Goal: Information Seeking & Learning: Find specific fact

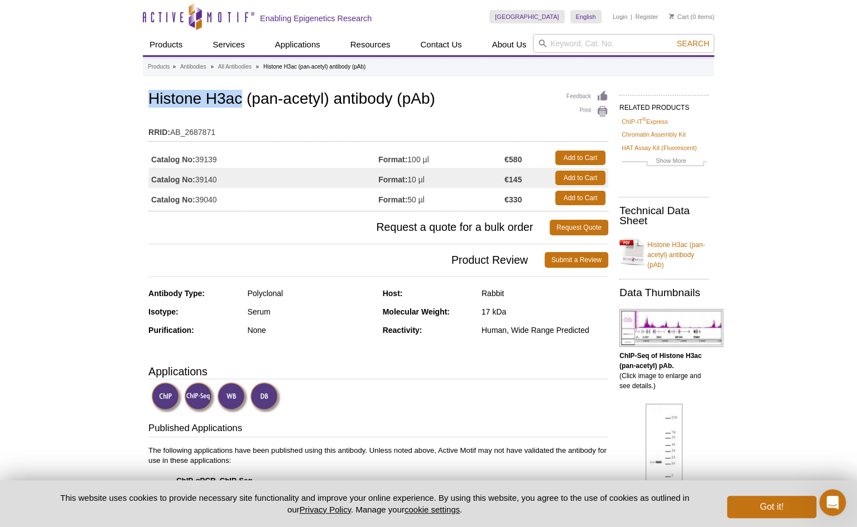
drag, startPoint x: 149, startPoint y: 98, endPoint x: 240, endPoint y: 97, distance: 90.3
click at [240, 97] on h1 "Histone H3ac (pan-acetyl) antibody (pAb)" at bounding box center [378, 99] width 460 height 19
copy h1 "Histone H3ac"
click at [599, 42] on input "search" at bounding box center [623, 43] width 181 height 19
paste input "Histone H3ac"
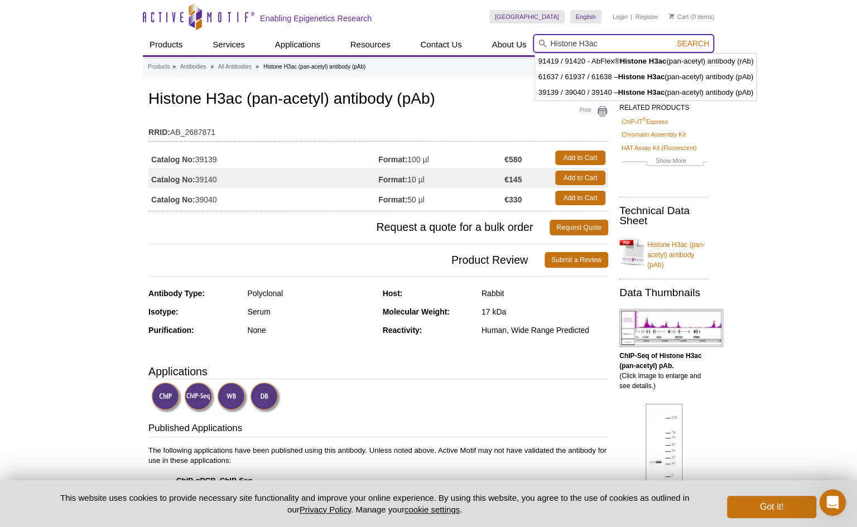
type input "Histone H3ac"
click at [673, 38] on button "Search" at bounding box center [692, 43] width 39 height 10
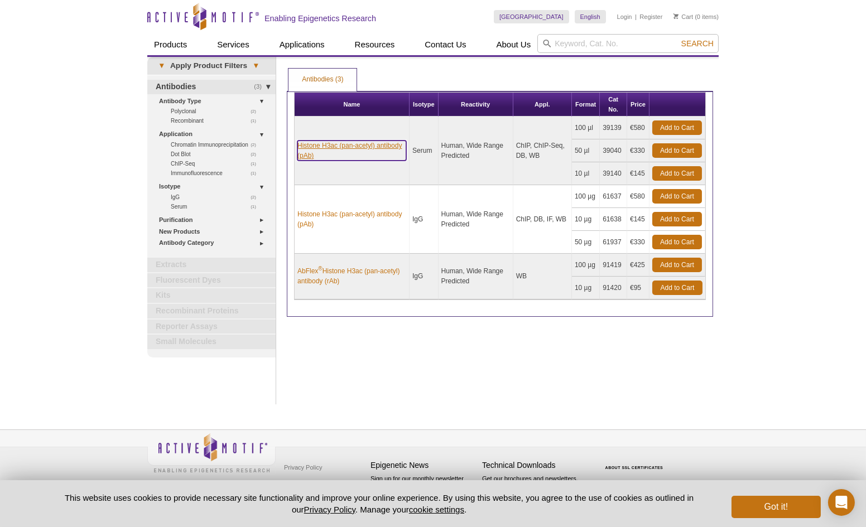
click at [368, 143] on link "Histone H3ac (pan-acetyl) antibody (pAb)" at bounding box center [351, 151] width 109 height 20
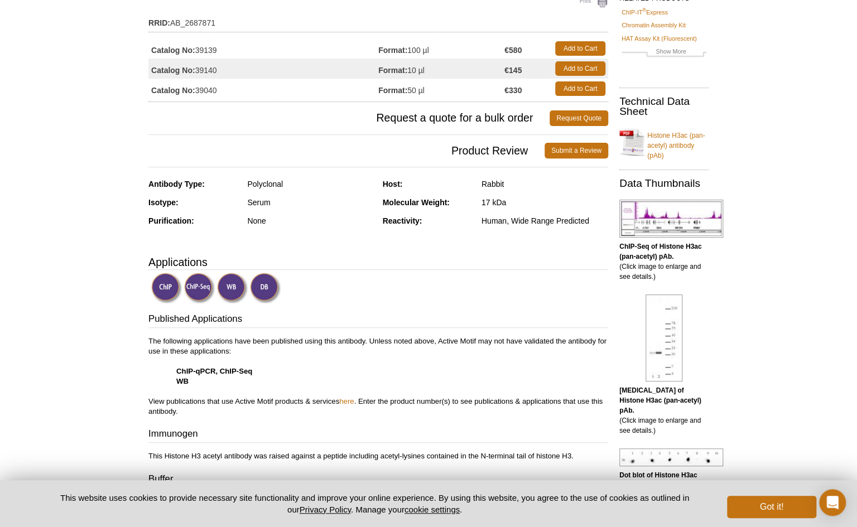
scroll to position [113, 0]
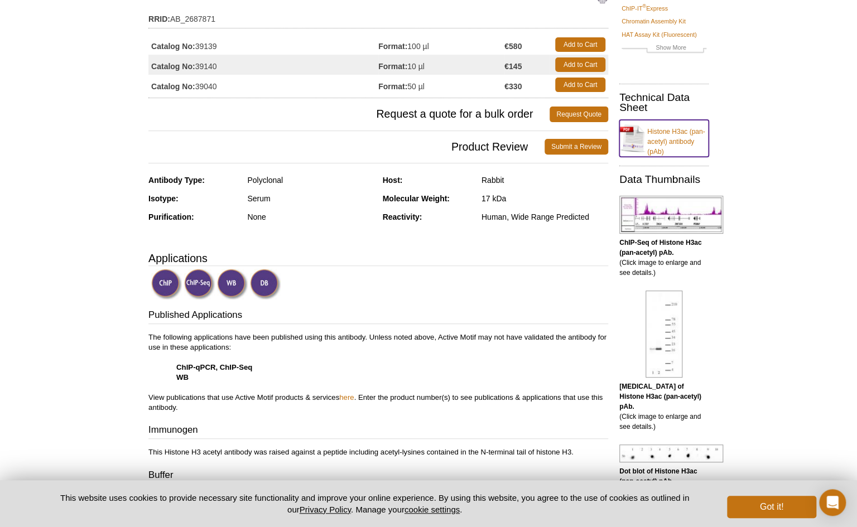
click at [665, 129] on link "Histone H3ac (pan-acetyl) antibody (pAb)" at bounding box center [663, 138] width 89 height 37
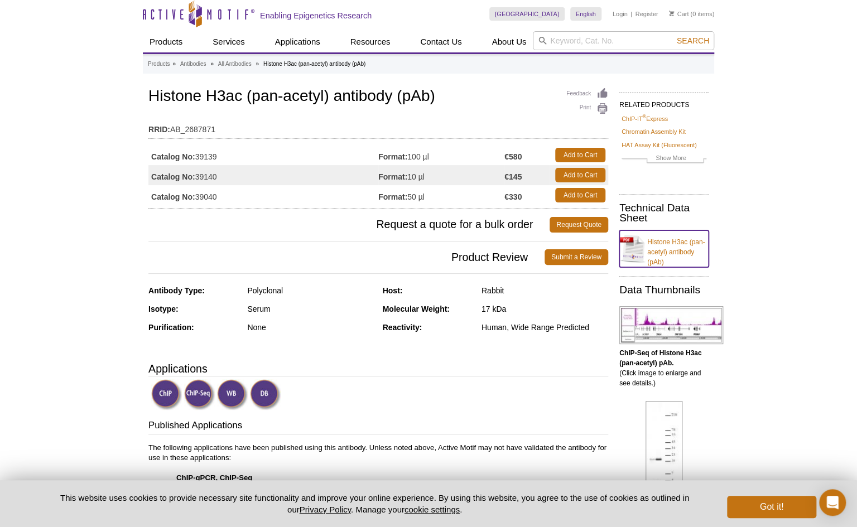
scroll to position [0, 0]
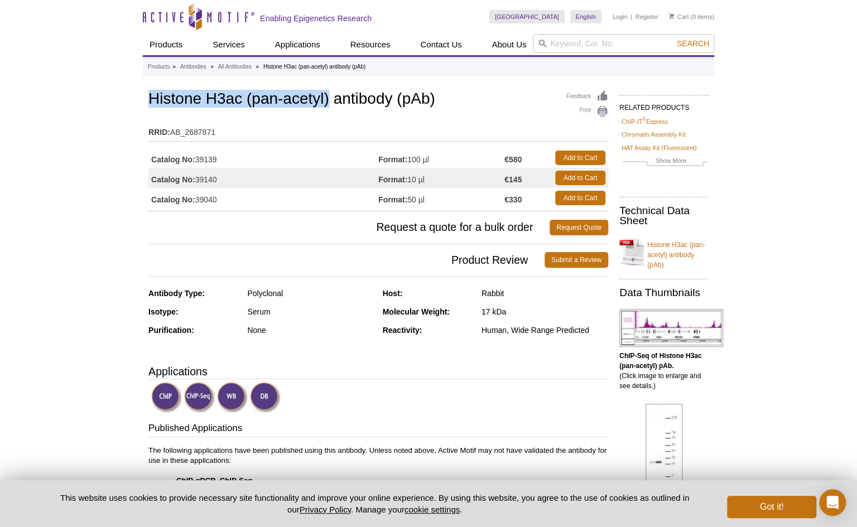
drag, startPoint x: 149, startPoint y: 96, endPoint x: 331, endPoint y: 94, distance: 181.3
click at [331, 94] on h1 "Histone H3ac (pan-acetyl) antibody (pAb)" at bounding box center [378, 99] width 460 height 19
copy h1 "Histone H3ac (pan-acetyl)"
